Goal: Information Seeking & Learning: Find specific page/section

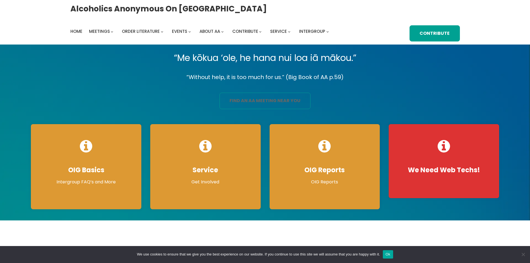
click at [262, 93] on link "find an aa meeting near you" at bounding box center [265, 101] width 91 height 16
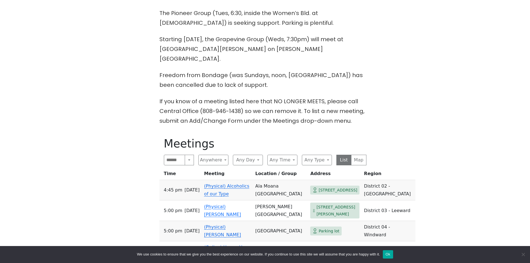
scroll to position [195, 0]
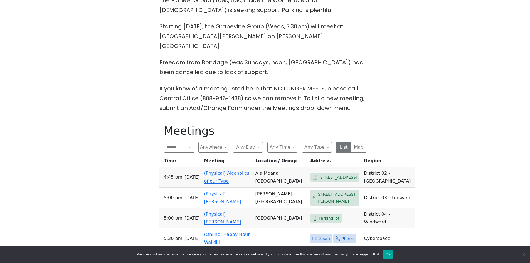
click at [319, 215] on span "Parking lot" at bounding box center [329, 218] width 21 height 7
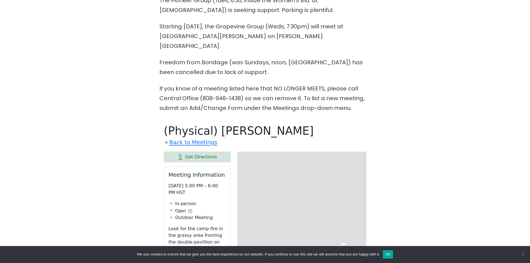
scroll to position [293, 0]
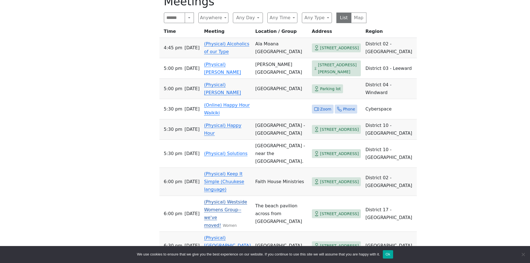
scroll to position [334, 0]
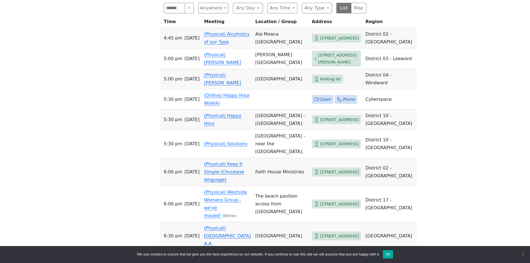
click at [320, 233] on span "[STREET_ADDRESS]" at bounding box center [339, 236] width 39 height 7
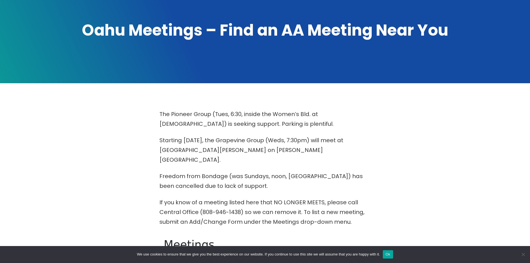
scroll to position [111, 0]
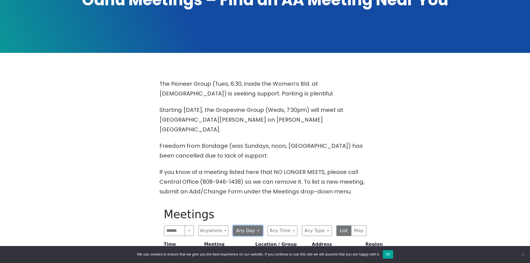
click at [259, 225] on button "Any Day" at bounding box center [248, 230] width 30 height 11
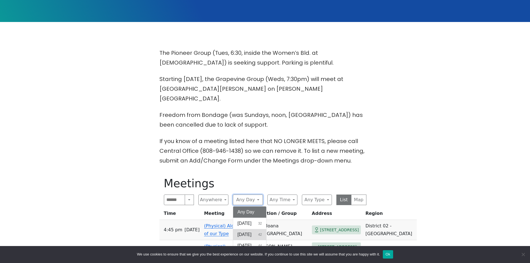
scroll to position [139, 0]
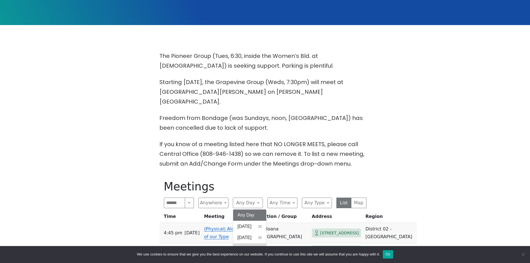
click at [260, 243] on button "[DATE] 44" at bounding box center [249, 248] width 33 height 11
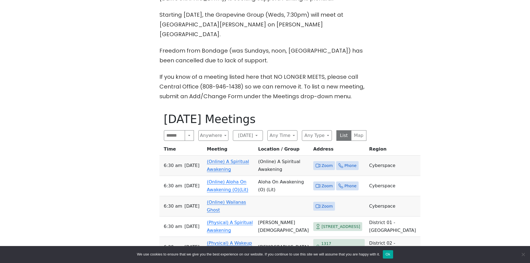
scroll to position [223, 0]
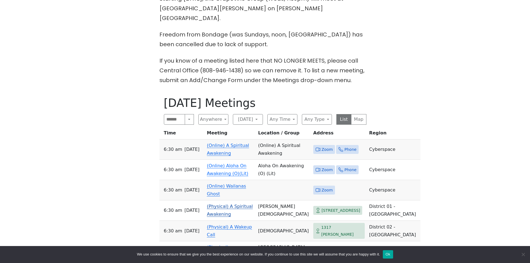
click at [322, 208] on span "[STREET_ADDRESS]" at bounding box center [341, 210] width 39 height 7
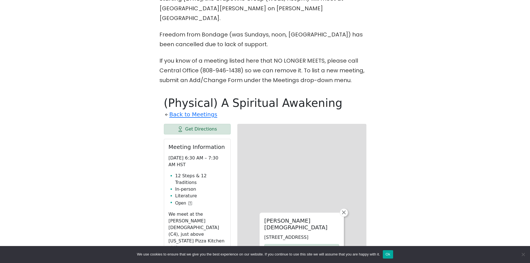
scroll to position [293, 0]
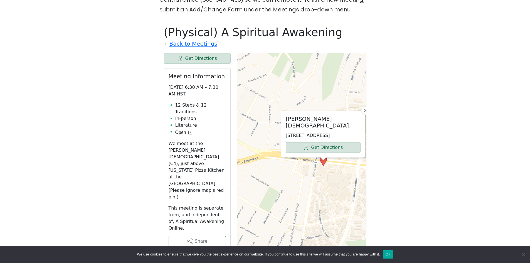
drag, startPoint x: 315, startPoint y: 220, endPoint x: 331, endPoint y: 181, distance: 42.8
click at [336, 189] on div "Christ Centered Community Church 4209 Waialae Ave, Honolulu, HI 96816, USA Get …" at bounding box center [301, 192] width 129 height 278
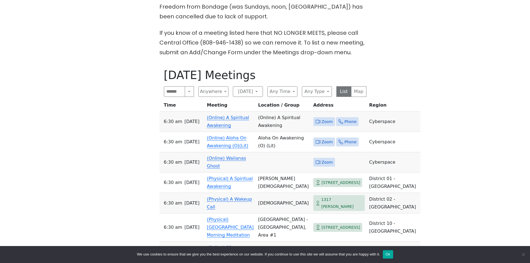
scroll to position [278, 0]
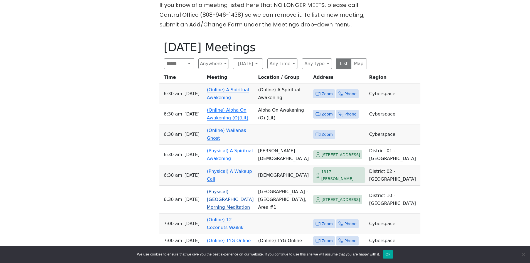
click at [322, 196] on span "[STREET_ADDRESS]" at bounding box center [341, 199] width 39 height 7
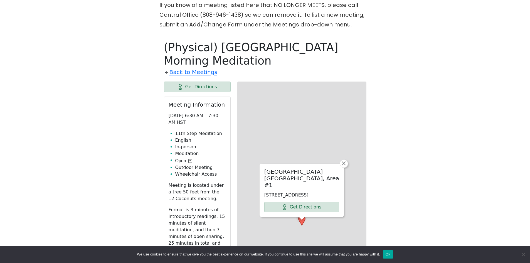
scroll to position [293, 0]
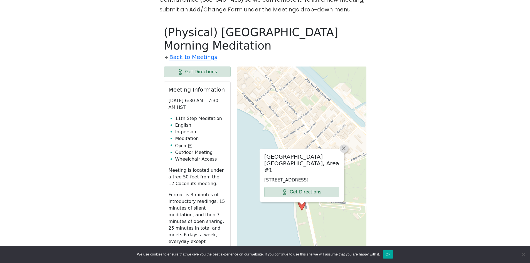
click at [344, 145] on span "×" at bounding box center [344, 148] width 6 height 7
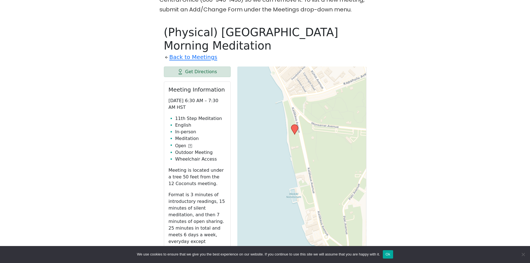
drag, startPoint x: 322, startPoint y: 203, endPoint x: 314, endPoint y: 127, distance: 76.3
click at [314, 127] on div "Leaflet | © OpenStreetMap contributors © CARTO" at bounding box center [301, 206] width 129 height 278
click at [326, 191] on div "Leaflet | © OpenStreetMap contributors © CARTO" at bounding box center [301, 206] width 129 height 278
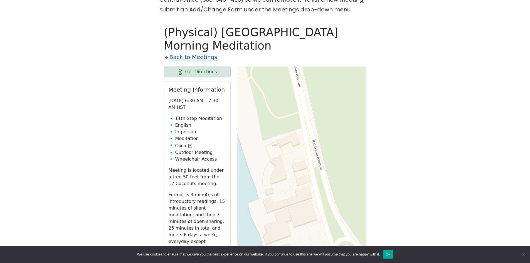
click at [186, 52] on link "Back to Meetings" at bounding box center [193, 57] width 48 height 10
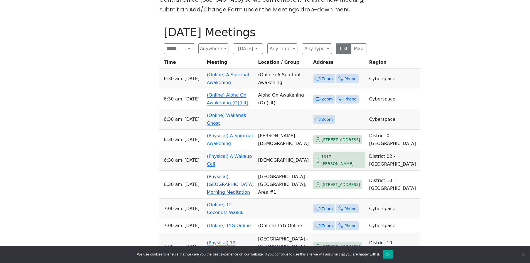
click at [322, 188] on span "[STREET_ADDRESS]" at bounding box center [341, 184] width 39 height 7
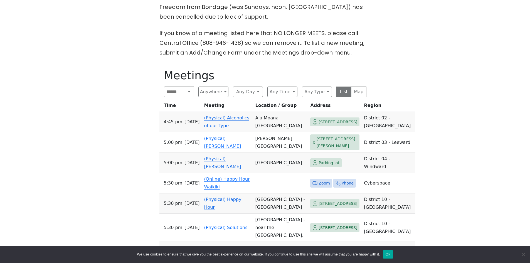
scroll to position [250, 0]
click at [319, 224] on span "[STREET_ADDRESS]" at bounding box center [338, 227] width 39 height 7
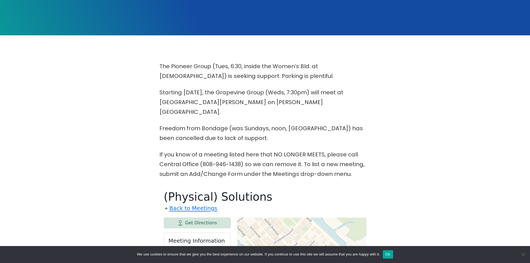
scroll to position [15, 0]
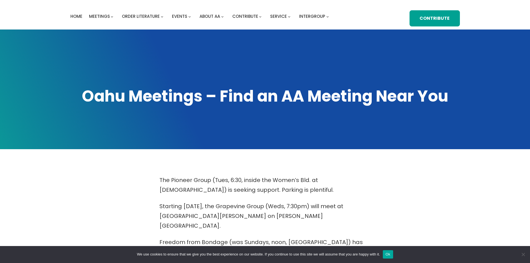
scroll to position [250, 0]
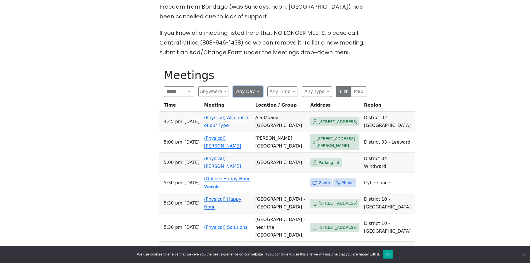
click at [259, 86] on button "Any Day" at bounding box center [248, 91] width 30 height 11
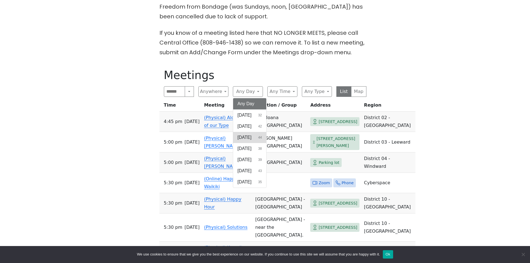
click at [252, 134] on span "[DATE]" at bounding box center [245, 137] width 14 height 7
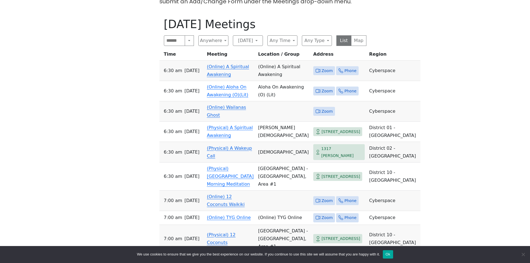
scroll to position [306, 0]
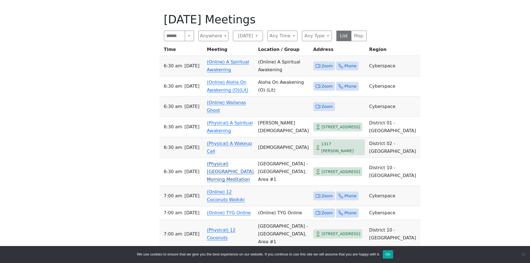
click at [322, 168] on span "[STREET_ADDRESS]" at bounding box center [341, 171] width 39 height 7
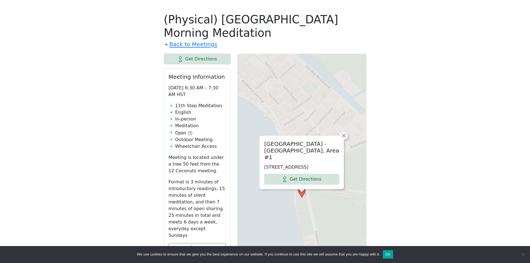
scroll to position [293, 0]
